Goal: Transaction & Acquisition: Purchase product/service

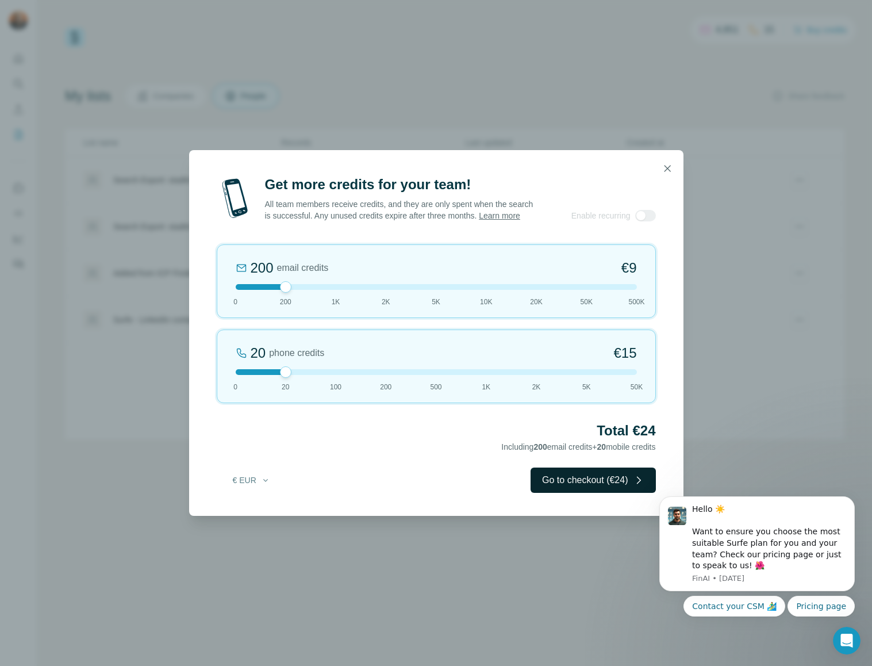
click at [587, 484] on button "Go to checkout (€24)" at bounding box center [593, 480] width 125 height 25
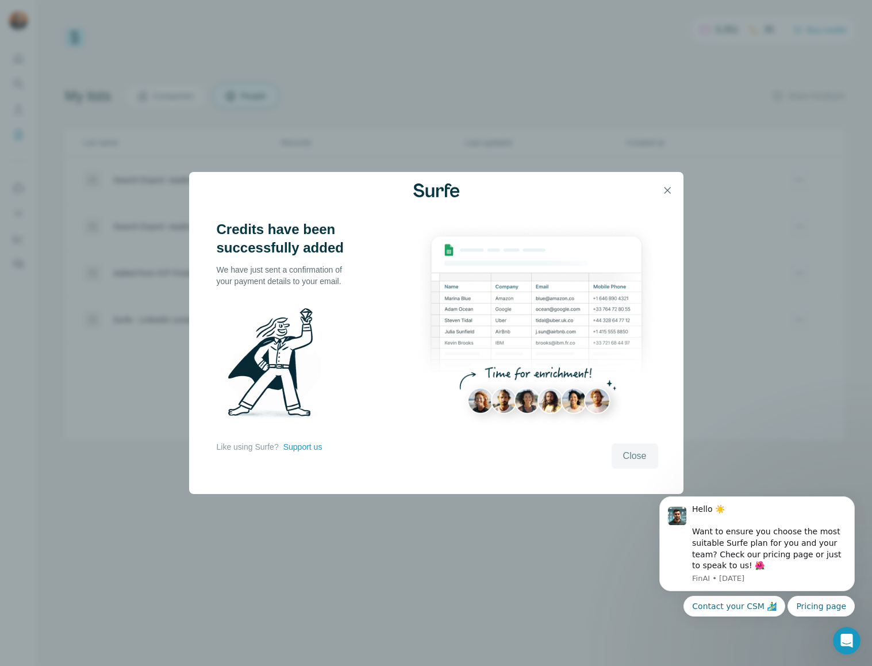
click at [647, 459] on button "Close" at bounding box center [635, 455] width 47 height 25
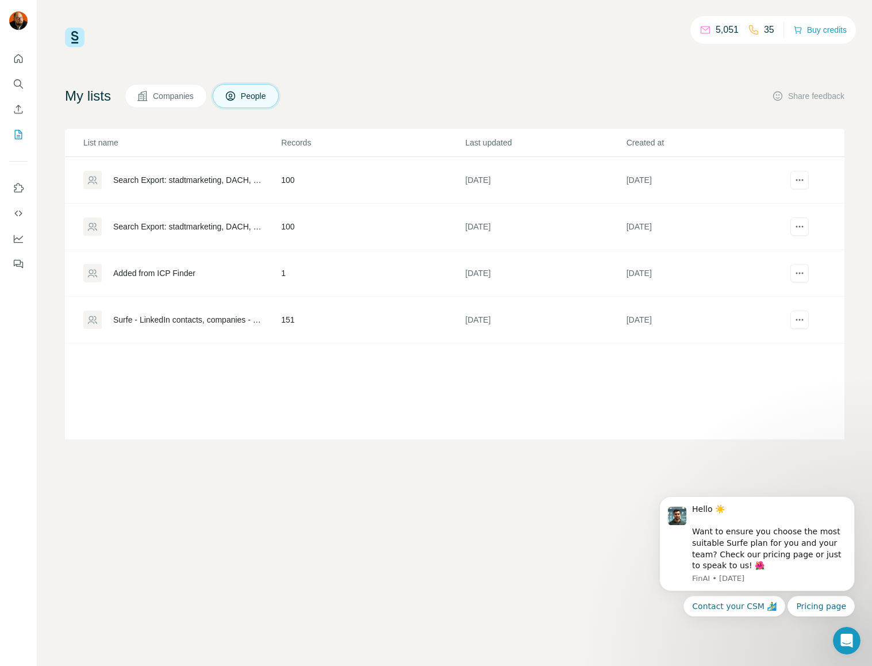
click at [647, 459] on div "5,051 35 Buy credits My lists Companies People Share feedback List name Records…" at bounding box center [454, 333] width 835 height 666
